Goal: Task Accomplishment & Management: Use online tool/utility

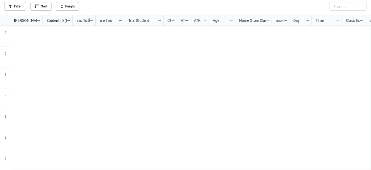
scroll to position [152, 368]
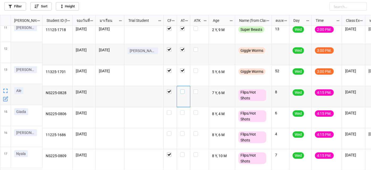
click at [181, 89] on label "grid" at bounding box center [183, 89] width 7 height 0
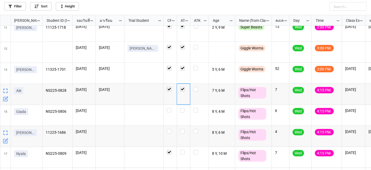
scroll to position [236, 0]
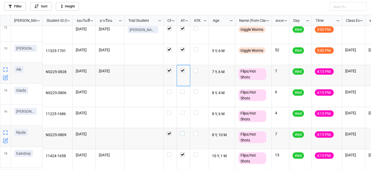
click at [185, 132] on div "grid" at bounding box center [183, 133] width 7 height 5
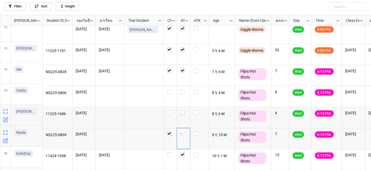
click at [184, 110] on label "grid" at bounding box center [183, 110] width 7 height 0
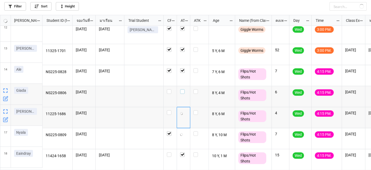
click at [182, 89] on label "grid" at bounding box center [183, 89] width 7 height 0
click at [183, 89] on label "grid" at bounding box center [183, 89] width 7 height 0
click at [184, 110] on label "grid" at bounding box center [183, 110] width 7 height 0
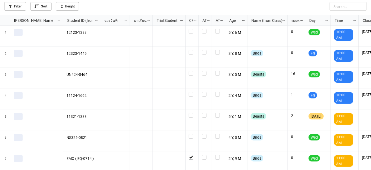
scroll to position [152, 368]
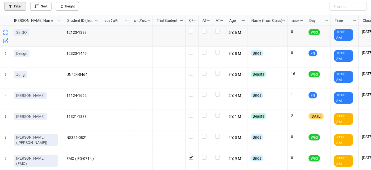
click at [18, 6] on link "Filter" at bounding box center [15, 6] width 22 height 9
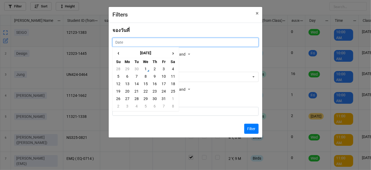
click at [230, 39] on input "text" at bounding box center [185, 42] width 146 height 9
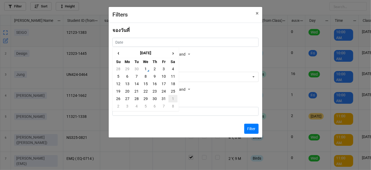
click at [170, 98] on td "1" at bounding box center [173, 98] width 9 height 7
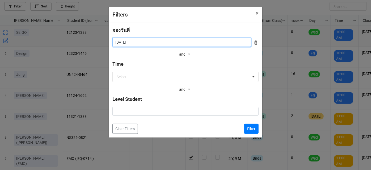
click at [178, 39] on input "1/11/2025" at bounding box center [181, 42] width 139 height 9
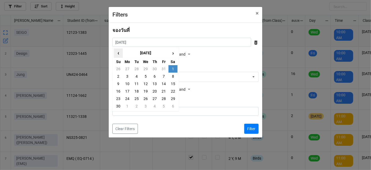
click at [117, 54] on span "‹" at bounding box center [118, 53] width 9 height 9
click at [173, 70] on td "4" at bounding box center [173, 68] width 9 height 7
type input "4/10/2025"
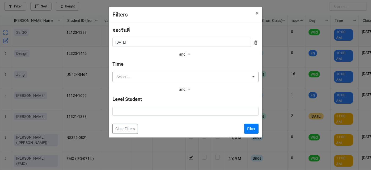
click at [175, 78] on input "text" at bounding box center [186, 77] width 146 height 10
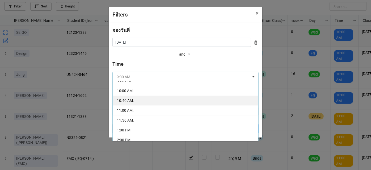
scroll to position [24, 0]
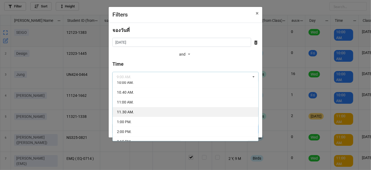
click at [162, 110] on div "11.30 AM." at bounding box center [186, 112] width 146 height 10
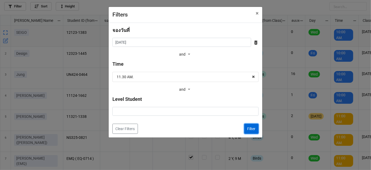
click at [252, 128] on button "Filter" at bounding box center [251, 129] width 14 height 10
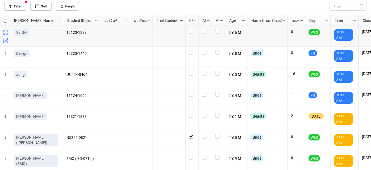
checkbox input "true"
checkbox input "false"
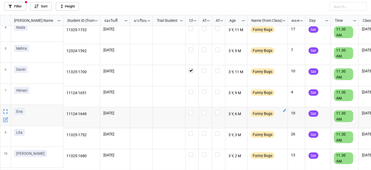
scroll to position [0, 0]
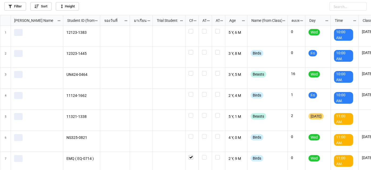
scroll to position [152, 368]
click at [19, 4] on link "Filter" at bounding box center [15, 6] width 22 height 9
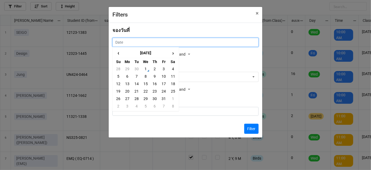
click at [173, 40] on input "text" at bounding box center [185, 42] width 146 height 9
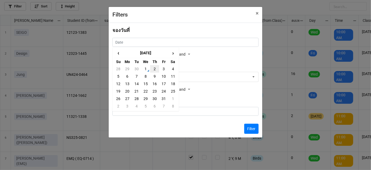
click at [152, 68] on td "2" at bounding box center [154, 68] width 9 height 7
type input "[DATE]"
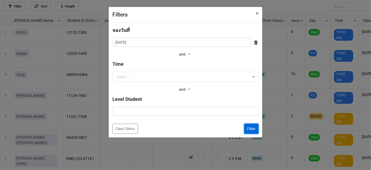
click at [252, 128] on button "Filter" at bounding box center [251, 129] width 14 height 10
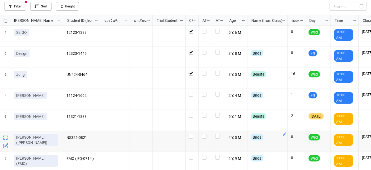
checkbox input "true"
checkbox input "false"
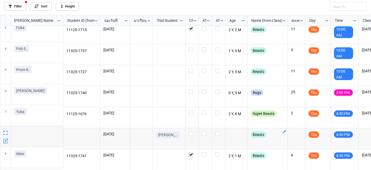
scroll to position [47, 0]
click at [193, 110] on label "grid" at bounding box center [192, 110] width 7 height 0
click at [193, 110] on div "grid" at bounding box center [192, 117] width 13 height 21
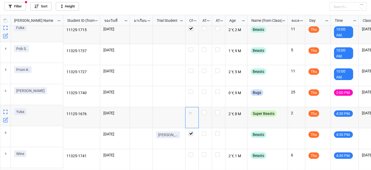
checkbox input "true"
checkbox input "false"
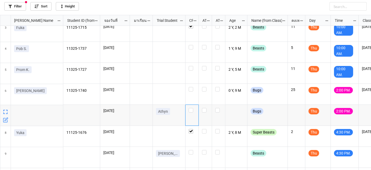
scroll to position [68, 0]
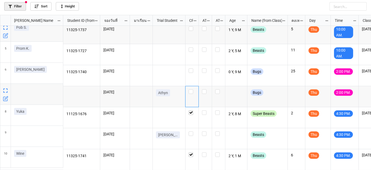
click at [16, 6] on link "Filter" at bounding box center [15, 6] width 22 height 9
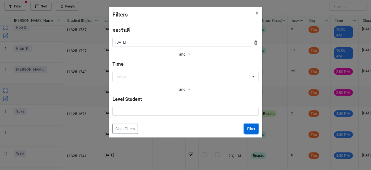
click at [247, 128] on button "Filter" at bounding box center [251, 129] width 14 height 10
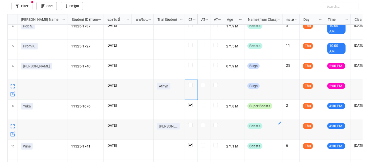
scroll to position [89, 0]
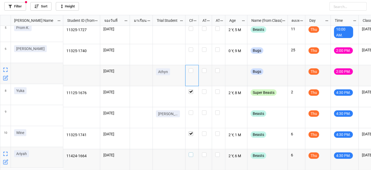
click at [192, 152] on label "grid" at bounding box center [192, 152] width 7 height 0
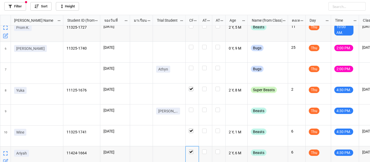
scroll to position [3, 3]
